Goal: Navigation & Orientation: Find specific page/section

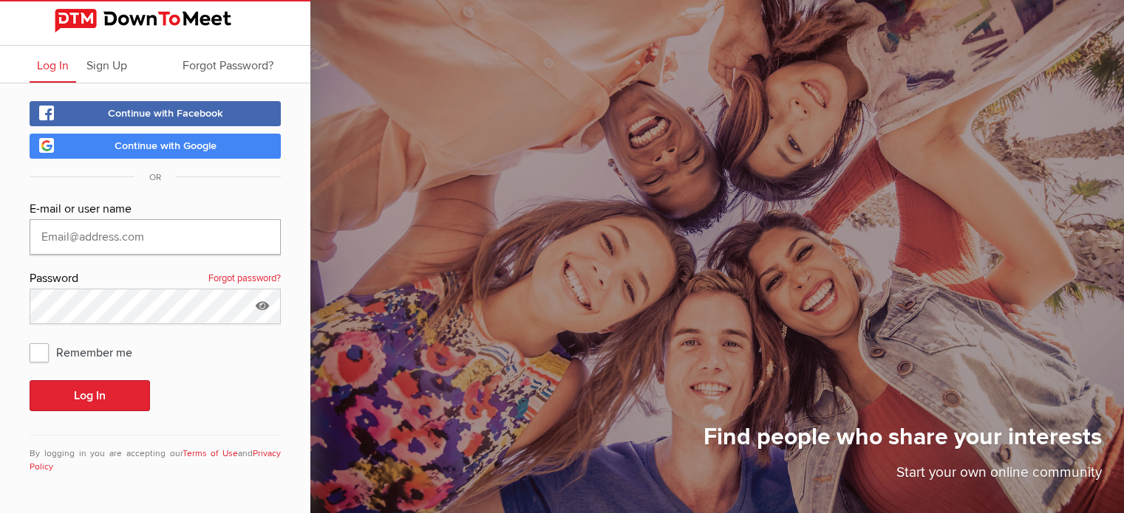
type input "[EMAIL_ADDRESS][DOMAIN_NAME]"
click at [80, 386] on button "Log In" at bounding box center [90, 395] width 120 height 31
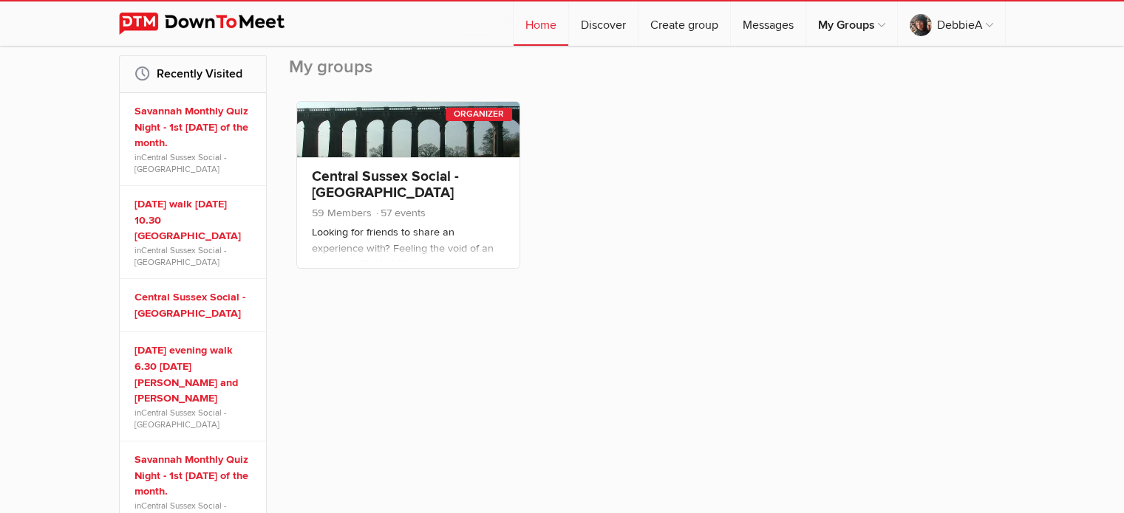
scroll to position [225, 0]
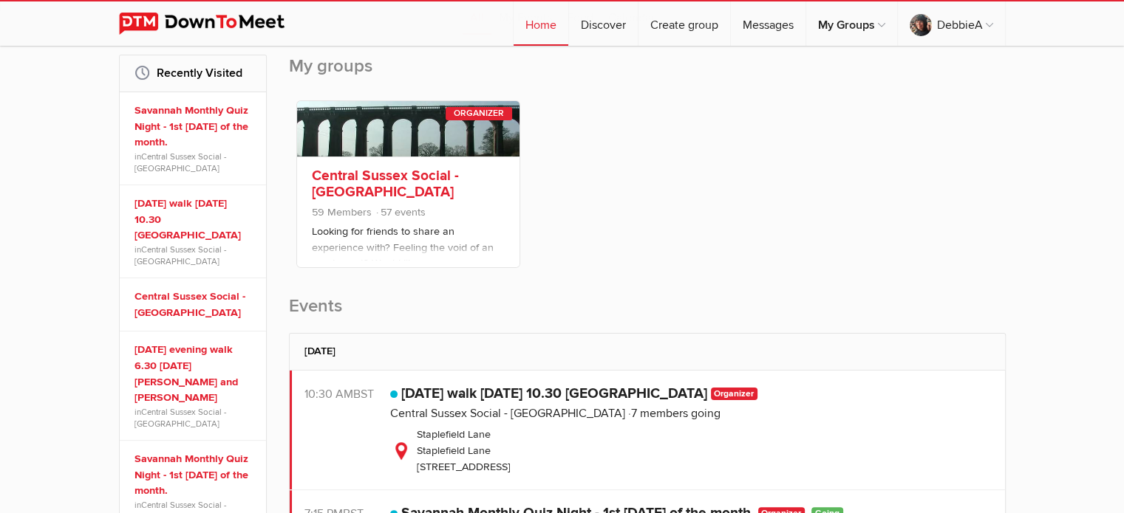
click at [358, 175] on link "Central Sussex Social - [GEOGRAPHIC_DATA]" at bounding box center [385, 184] width 147 height 34
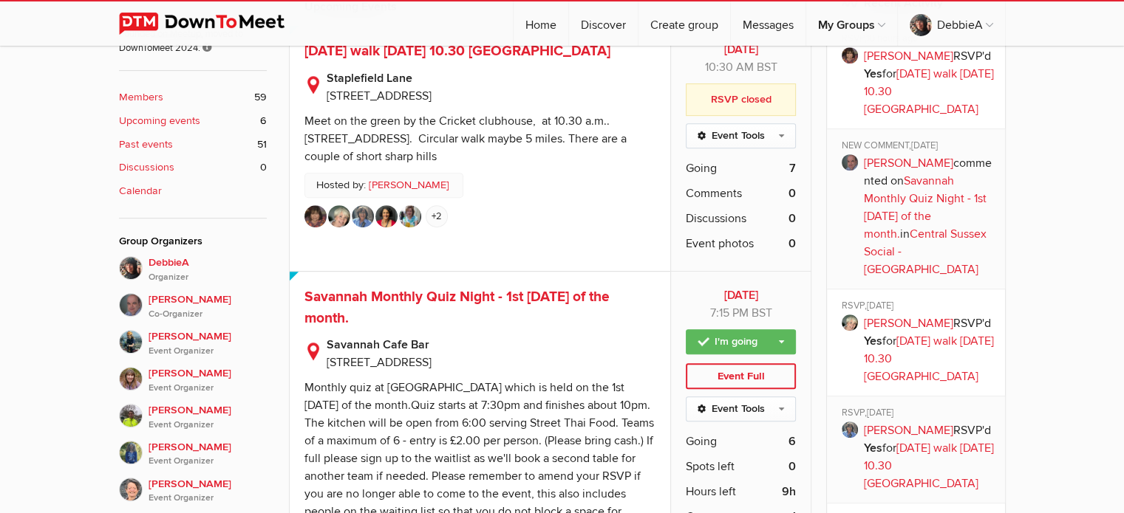
scroll to position [667, 0]
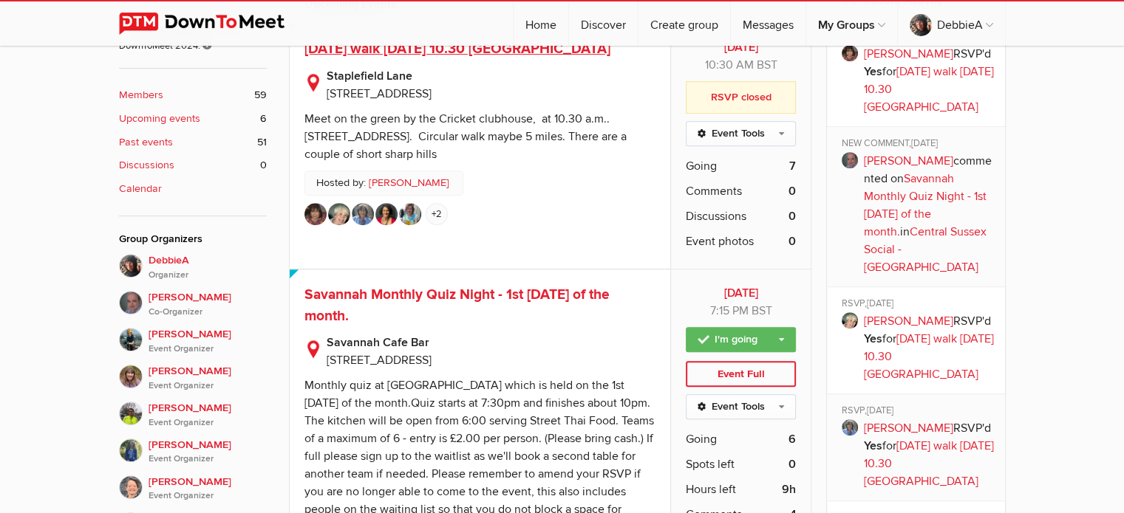
click at [504, 58] on span "[DATE] walk [DATE] 10.30 [GEOGRAPHIC_DATA]" at bounding box center [457, 49] width 306 height 18
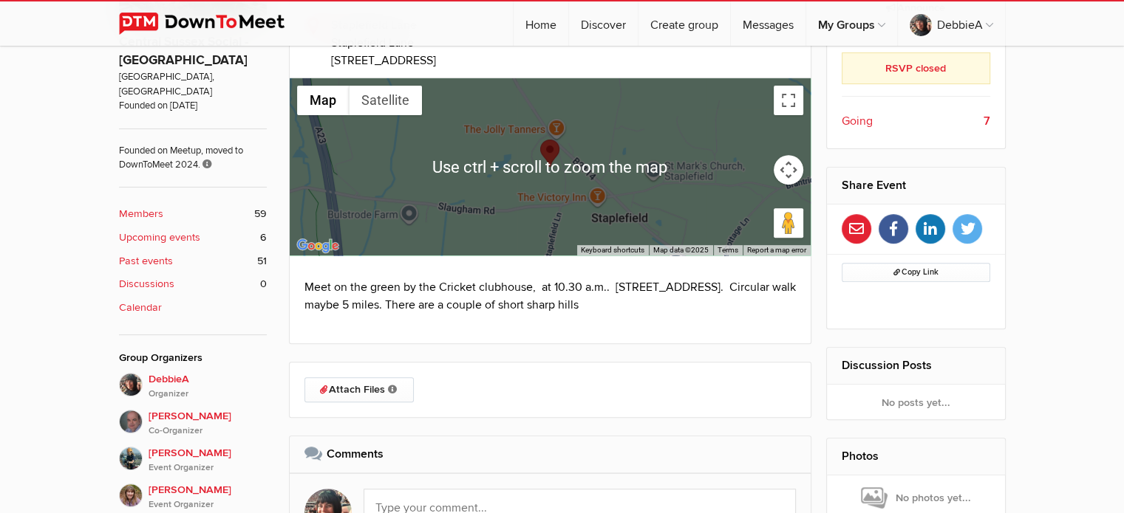
scroll to position [552, 0]
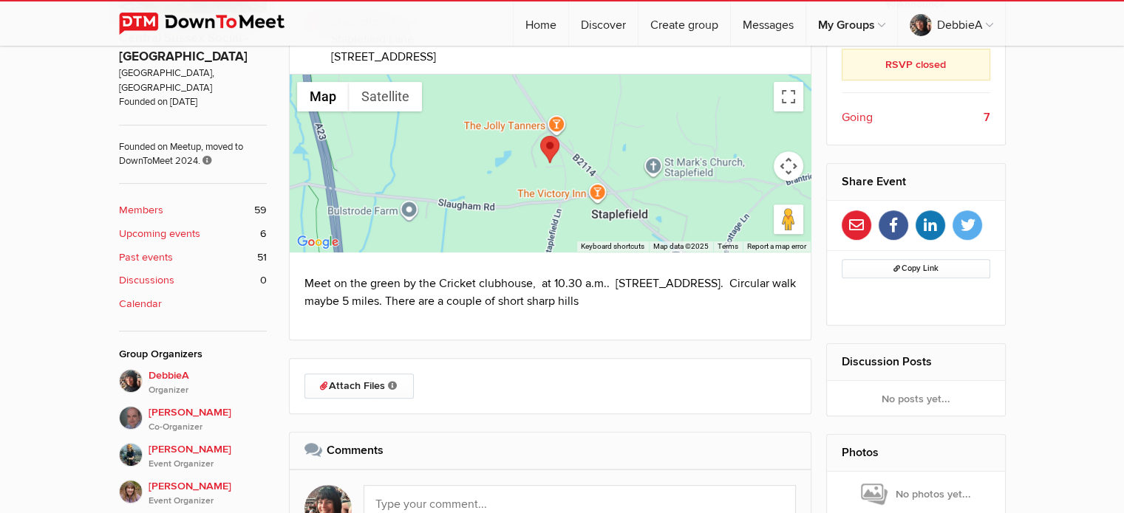
click at [171, 226] on b "Upcoming events" at bounding box center [159, 234] width 81 height 16
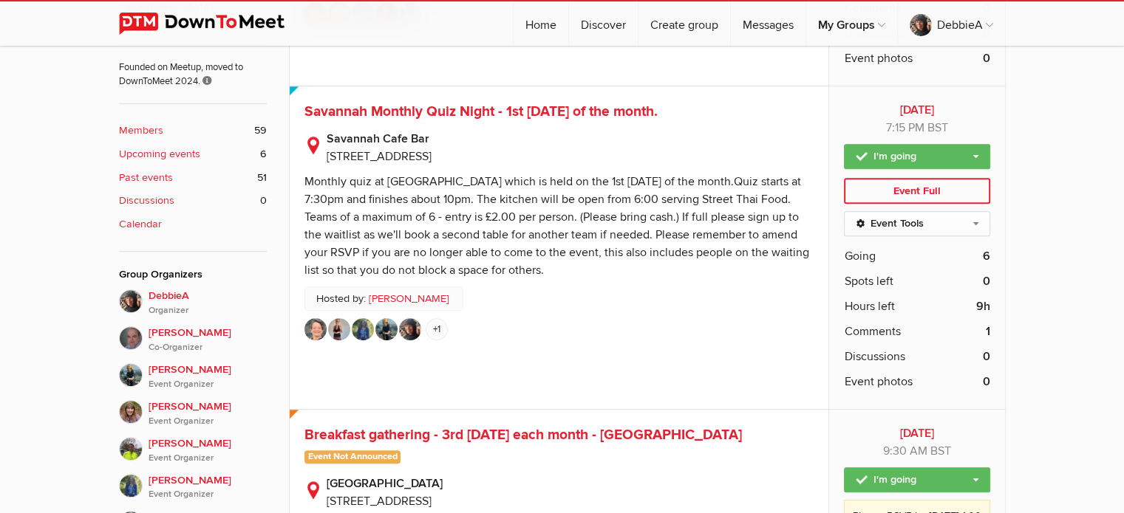
scroll to position [625, 0]
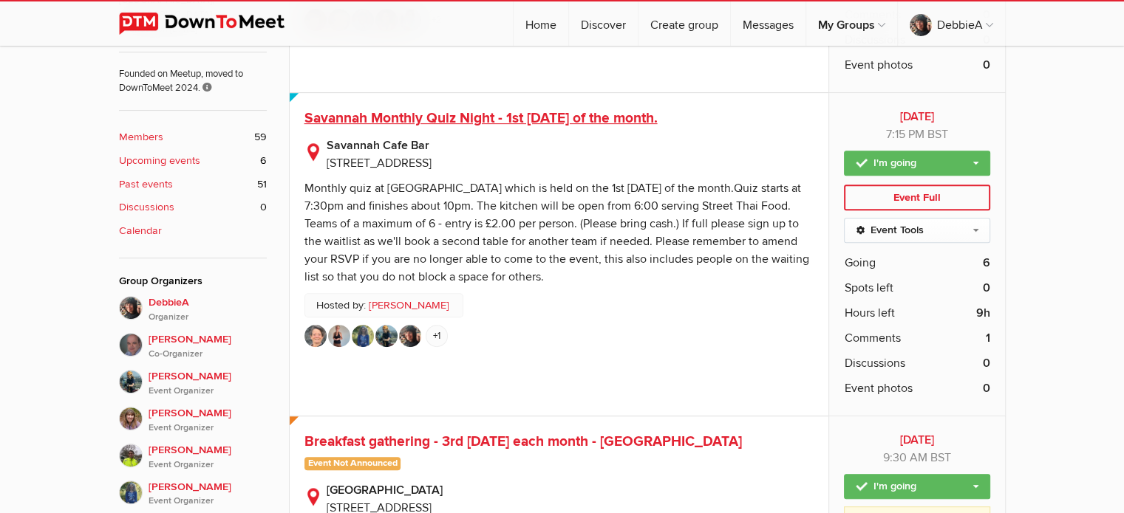
click at [517, 115] on span "Savannah Monthly Quiz Night - 1st [DATE] of the month." at bounding box center [480, 118] width 353 height 18
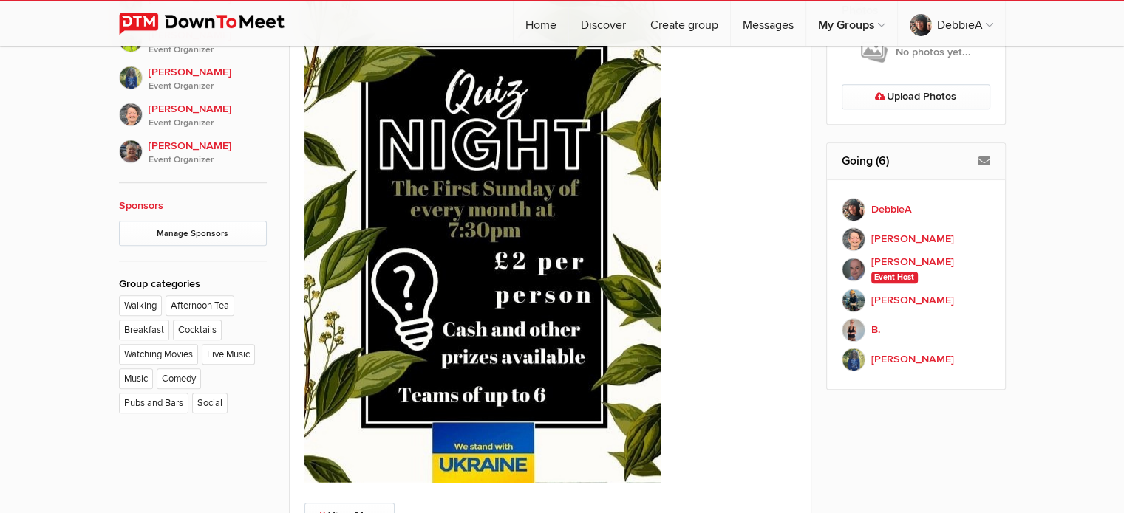
scroll to position [1053, 0]
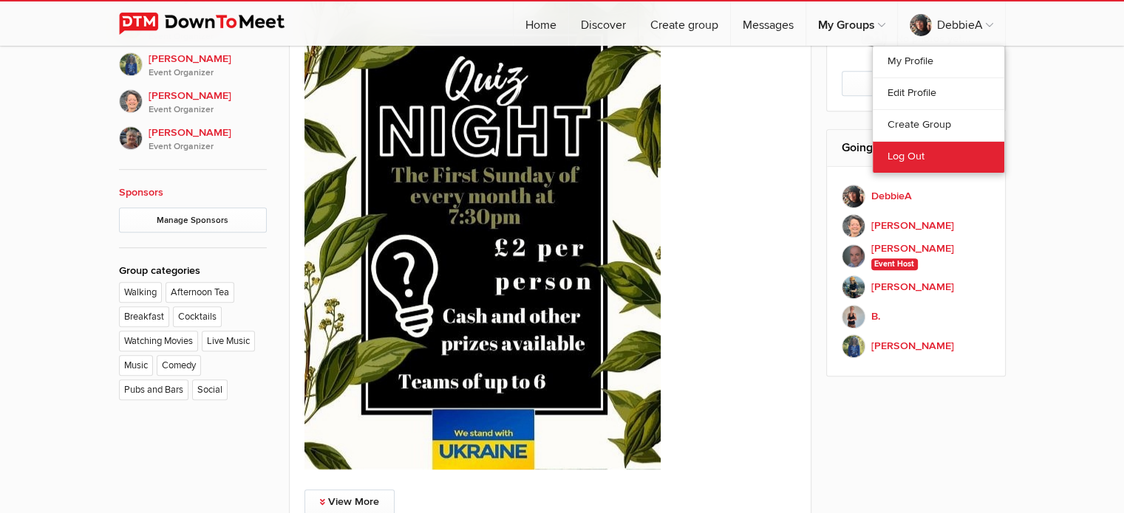
click at [911, 156] on link "Log Out" at bounding box center [937, 157] width 131 height 32
